Goal: Task Accomplishment & Management: Use online tool/utility

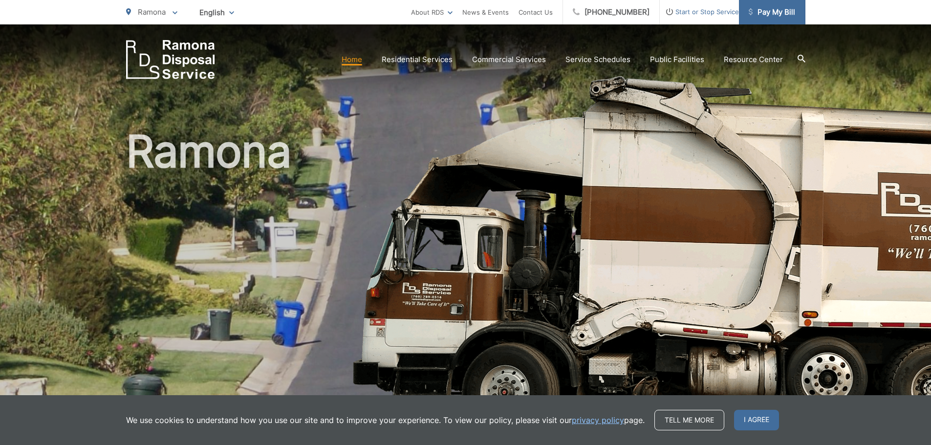
click at [776, 7] on span "Pay My Bill" at bounding box center [772, 12] width 46 height 12
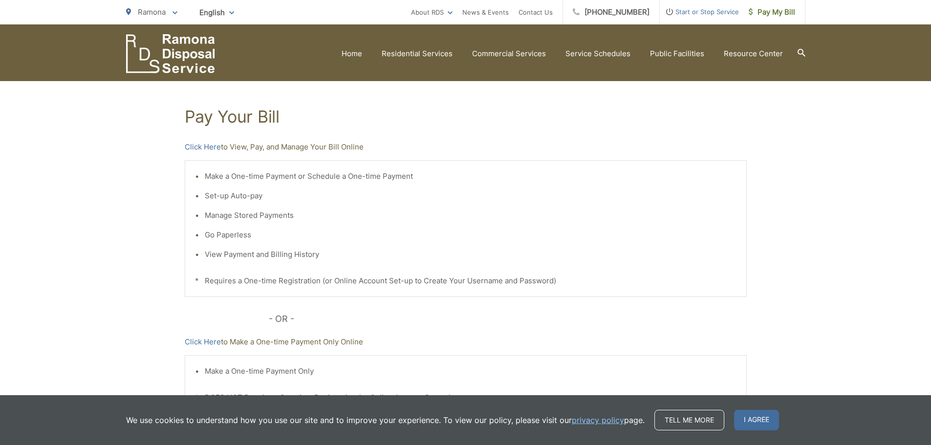
scroll to position [147, 0]
click at [249, 149] on p "Click Here to View, Pay, and Manage Your Bill Online" at bounding box center [466, 148] width 562 height 12
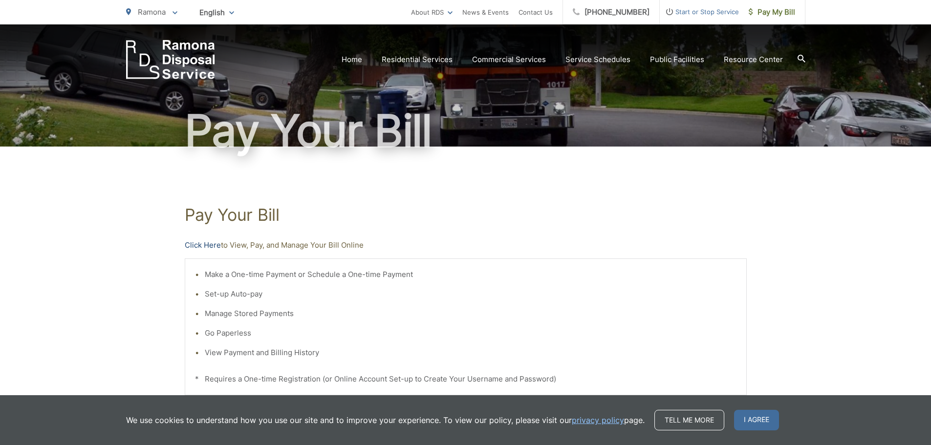
click at [201, 244] on link "Click Here" at bounding box center [203, 245] width 36 height 12
